Goal: Task Accomplishment & Management: Use online tool/utility

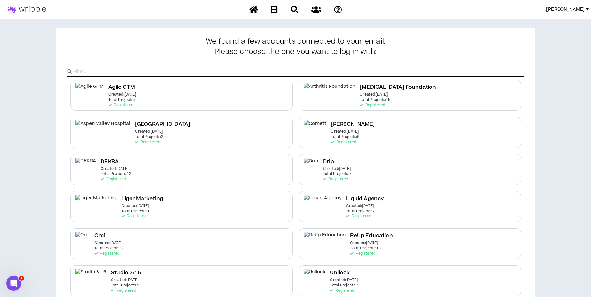
click at [571, 8] on span "[PERSON_NAME]" at bounding box center [565, 9] width 39 height 7
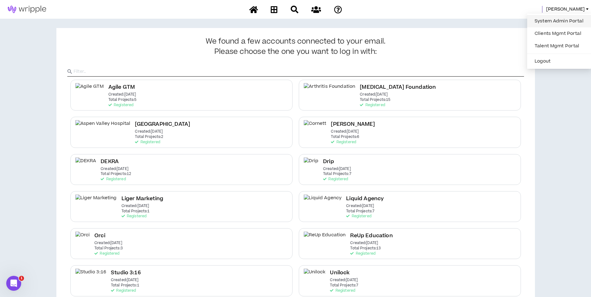
click at [563, 21] on link "System Admin Portal" at bounding box center [559, 21] width 56 height 9
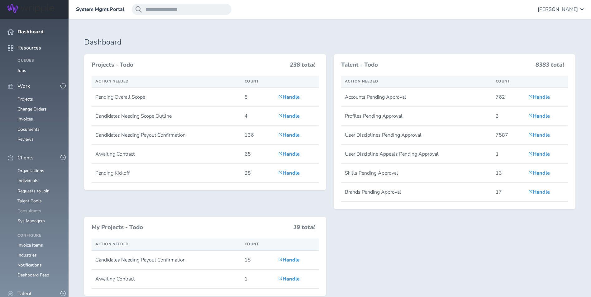
click at [33, 208] on link "Consultants" at bounding box center [29, 211] width 24 height 6
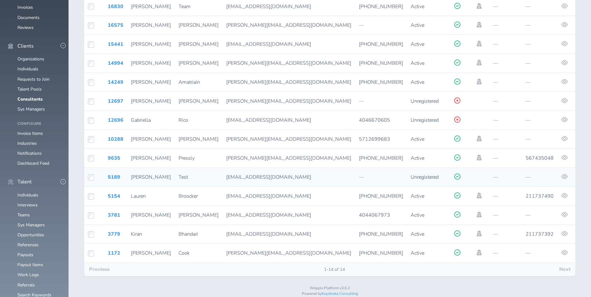
scroll to position [113, 0]
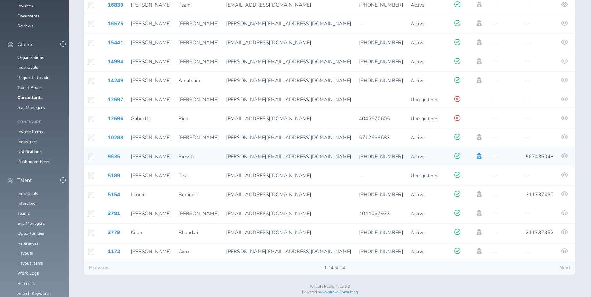
click at [476, 153] on icon at bounding box center [479, 156] width 7 height 6
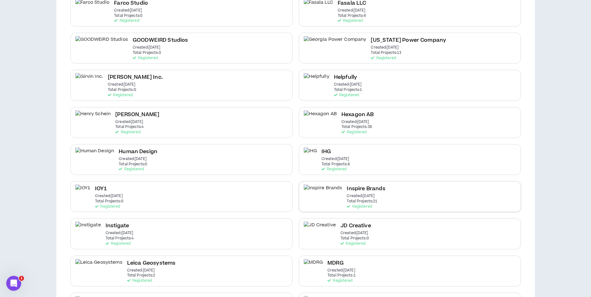
scroll to position [499, 0]
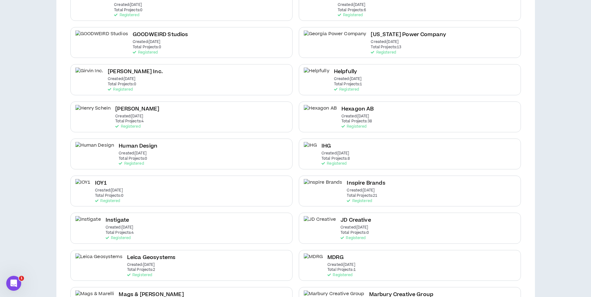
click at [339, 159] on p "Total Projects: 8" at bounding box center [336, 159] width 28 height 4
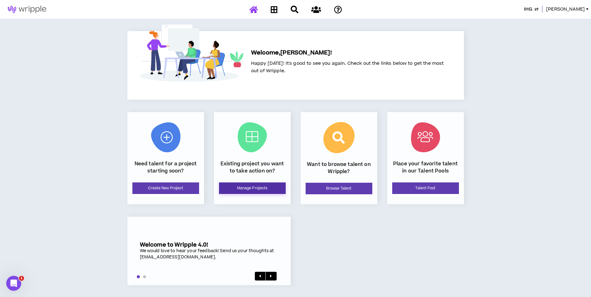
click at [270, 185] on link "Manage Projects" at bounding box center [252, 189] width 67 height 12
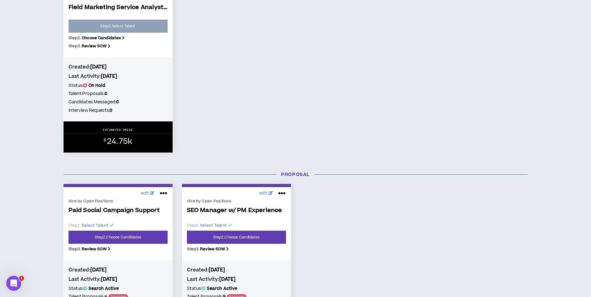
scroll to position [187, 0]
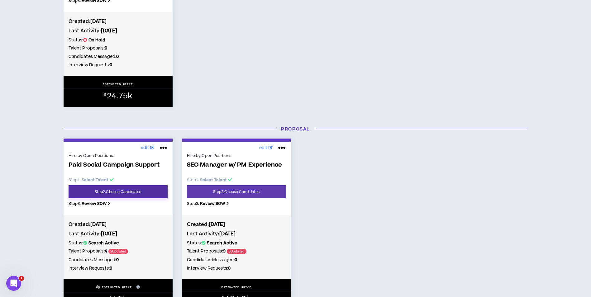
click at [128, 189] on link "Step 2 . Choose Candidates" at bounding box center [118, 191] width 99 height 13
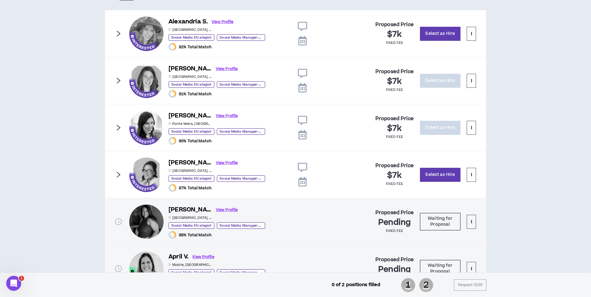
scroll to position [370, 0]
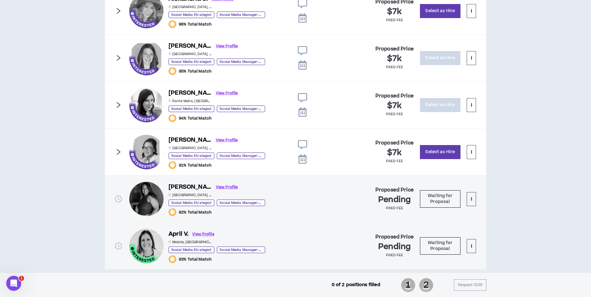
click at [117, 152] on icon "right" at bounding box center [118, 152] width 7 height 7
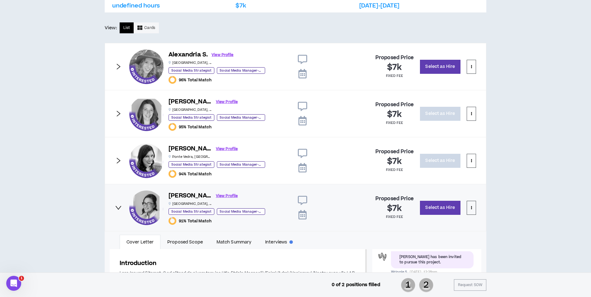
scroll to position [214, 0]
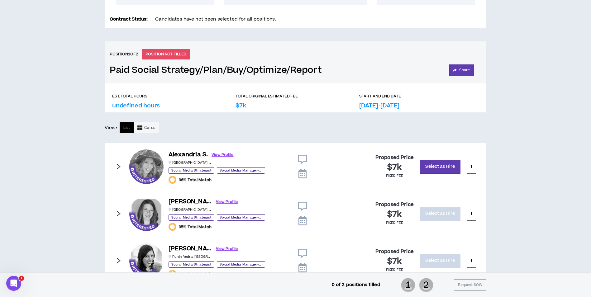
drag, startPoint x: 58, startPoint y: 125, endPoint x: 62, endPoint y: 102, distance: 23.4
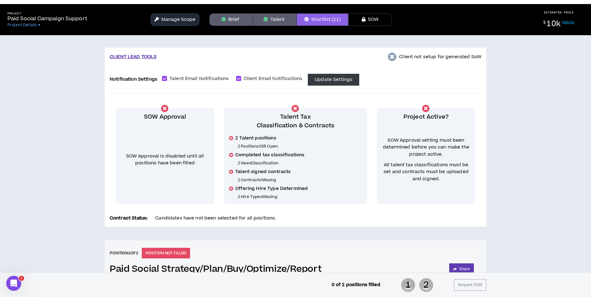
scroll to position [0, 0]
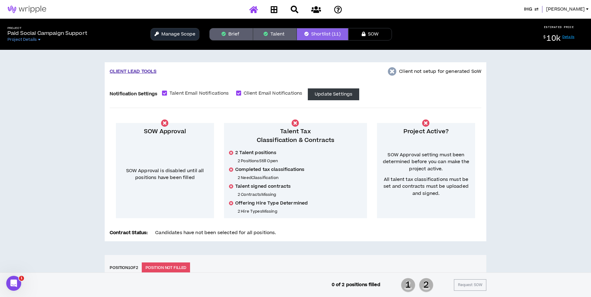
click at [257, 6] on icon at bounding box center [253, 10] width 9 height 8
